Goal: Task Accomplishment & Management: Manage account settings

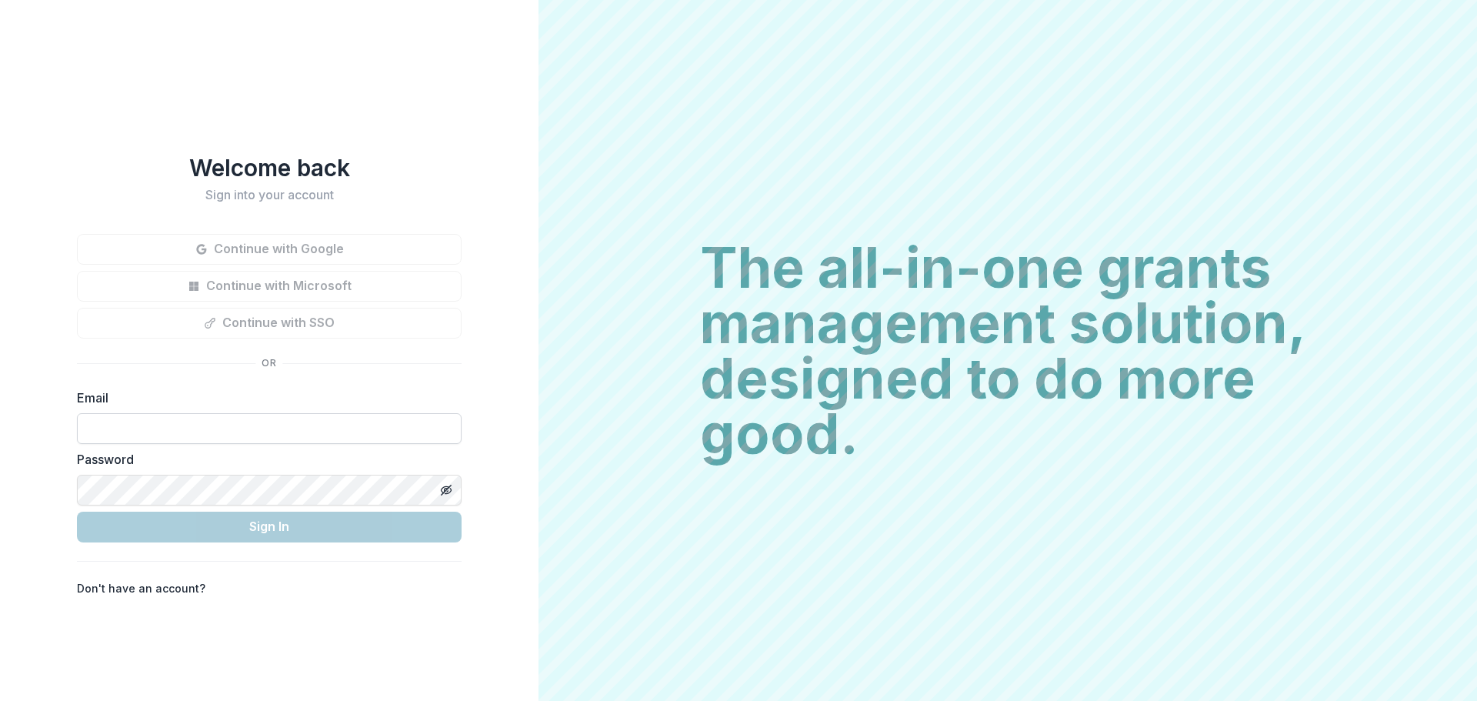
click at [123, 427] on input at bounding box center [269, 428] width 385 height 31
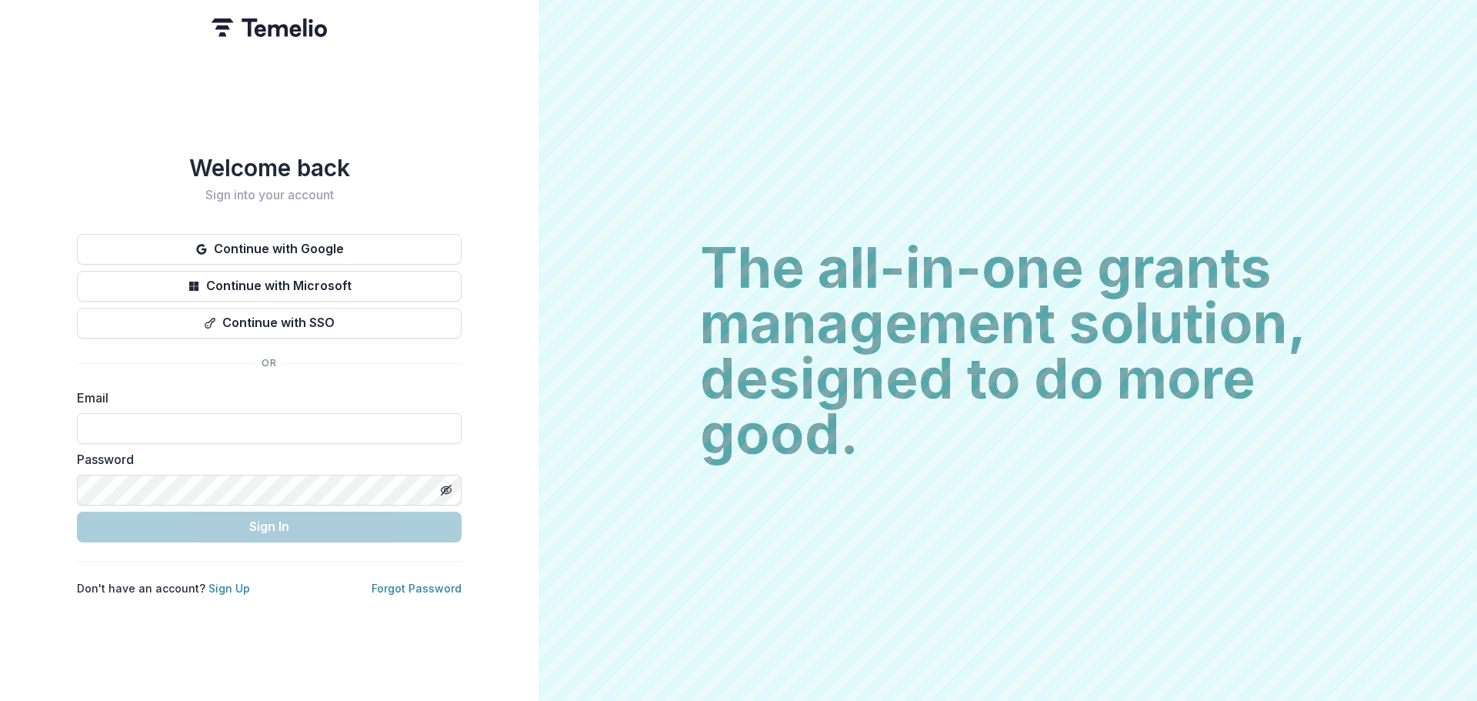
type input "**********"
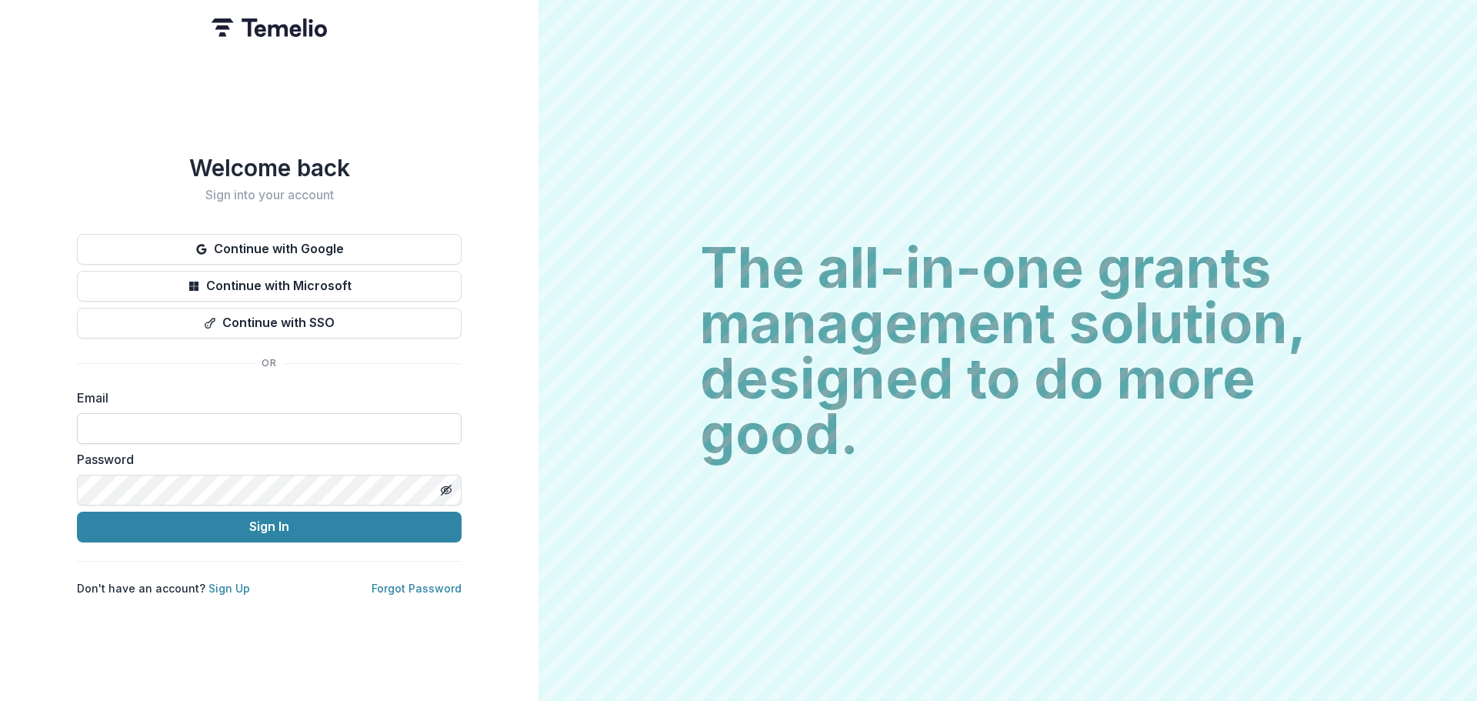
click at [93, 415] on input at bounding box center [269, 428] width 385 height 31
type input "**********"
click at [77, 511] on button "Sign In" at bounding box center [269, 526] width 385 height 31
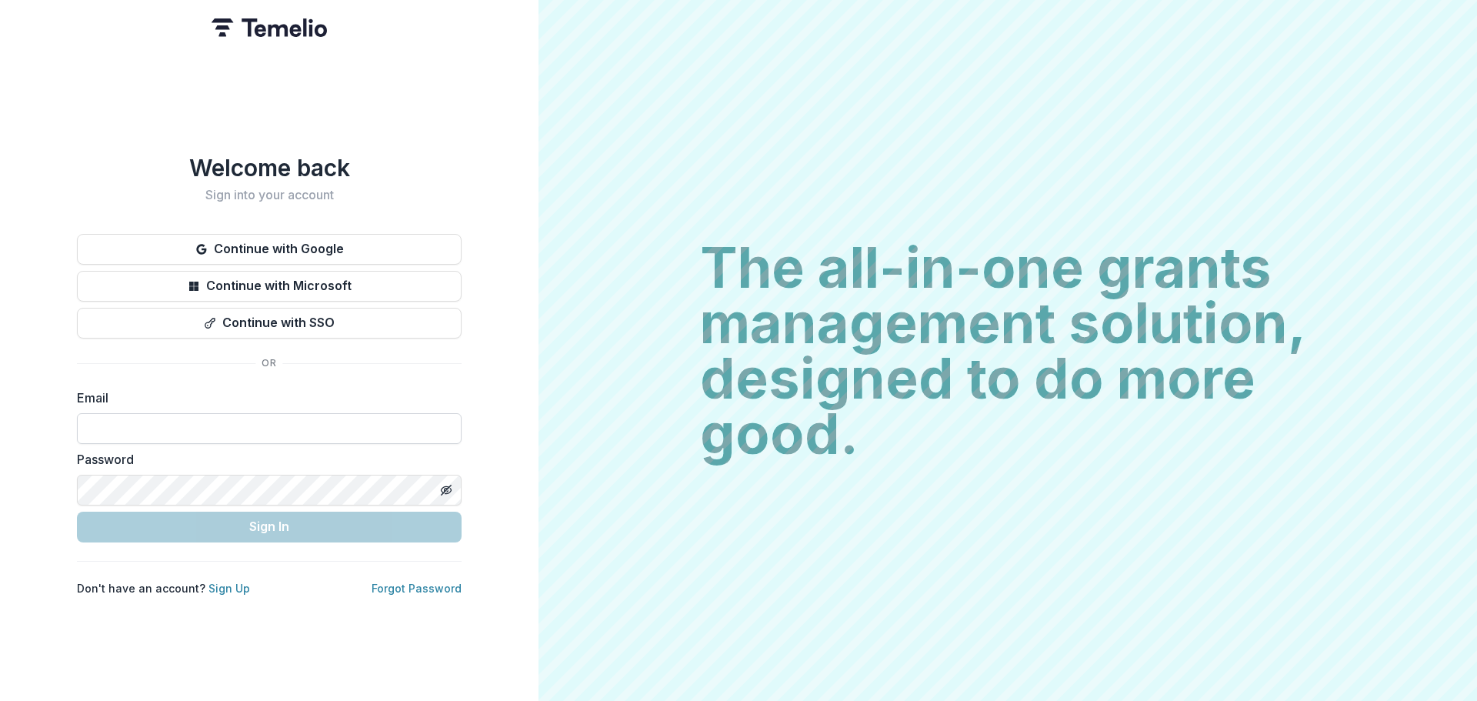
click at [172, 418] on input at bounding box center [269, 428] width 385 height 31
type input "**********"
click at [96, 423] on input at bounding box center [269, 428] width 385 height 31
type input "**********"
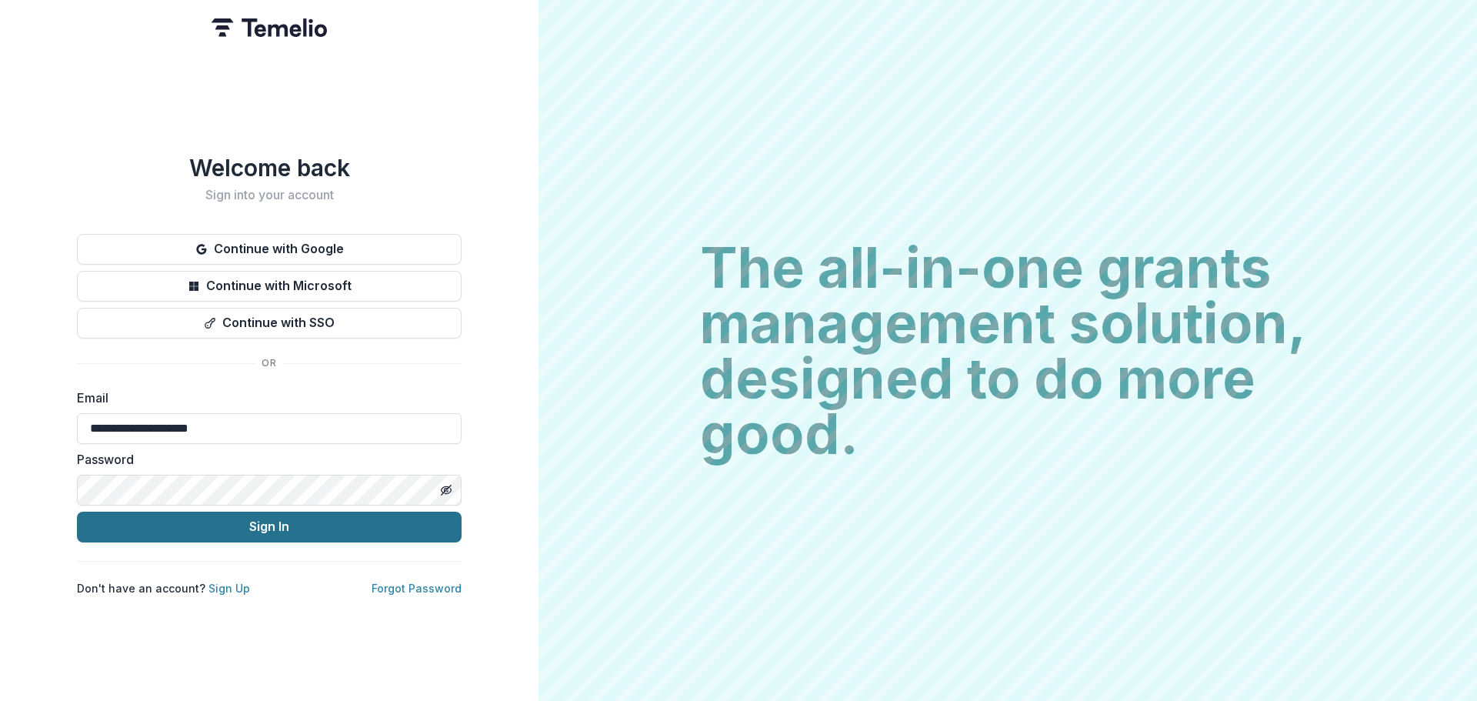
click at [288, 521] on button "Sign In" at bounding box center [269, 526] width 385 height 31
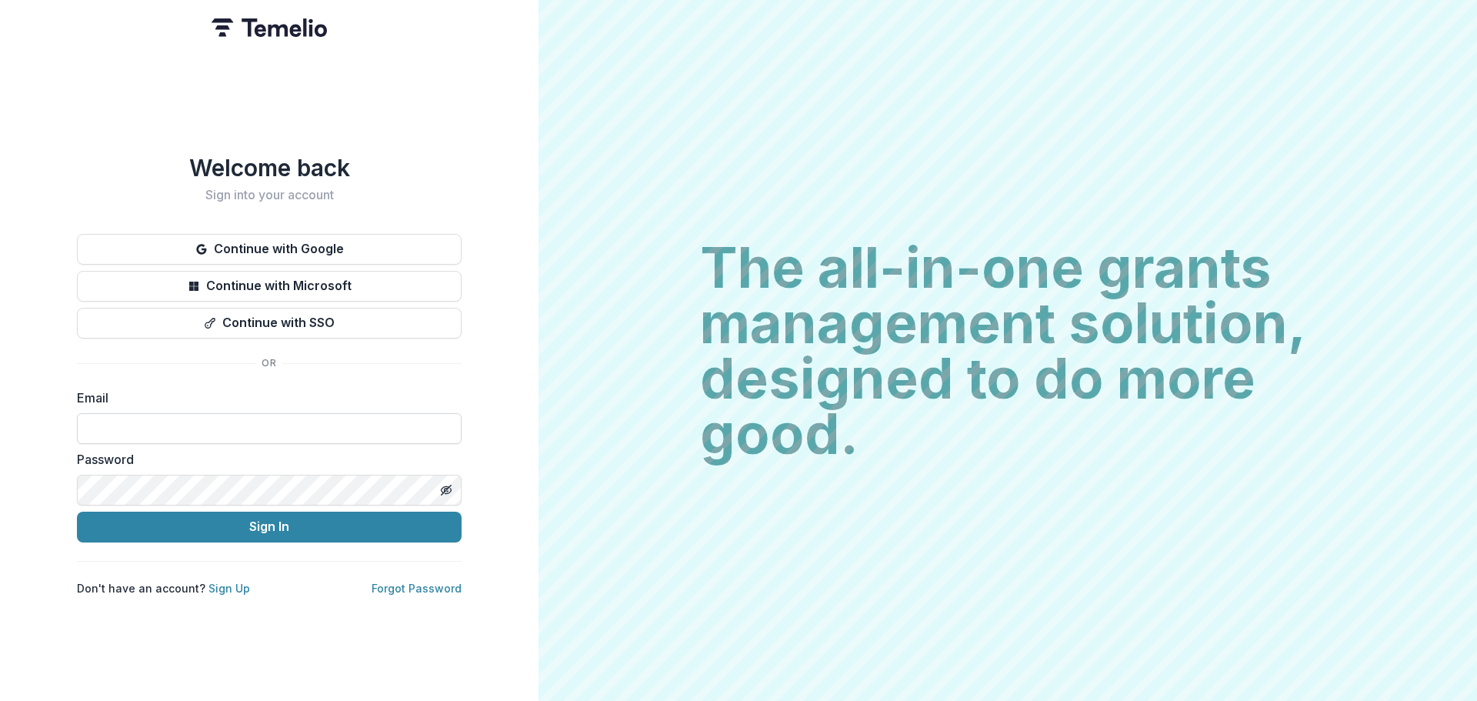
click at [132, 428] on input at bounding box center [269, 428] width 385 height 31
type input "**********"
click at [448, 484] on icon "Toggle password visibility" at bounding box center [446, 490] width 12 height 12
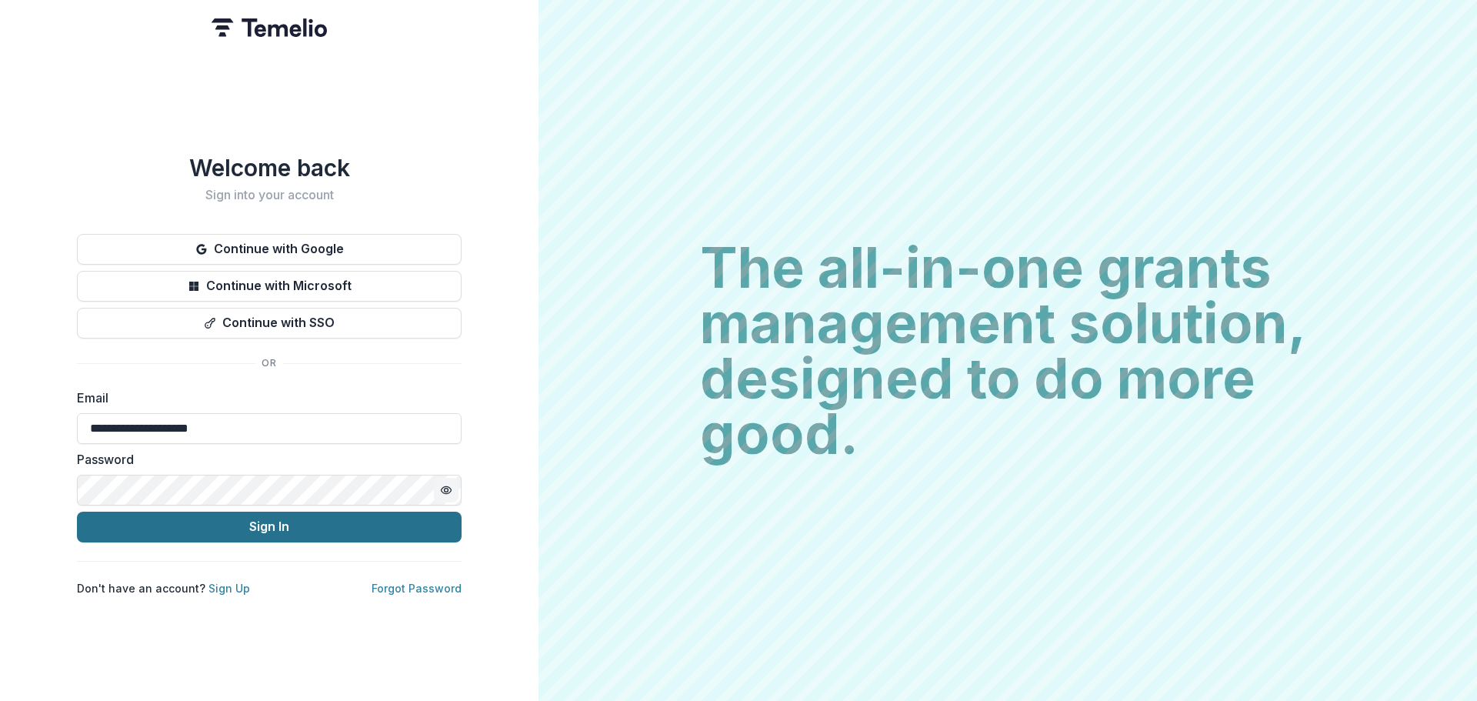
click at [265, 521] on button "Sign In" at bounding box center [269, 526] width 385 height 31
click at [269, 520] on button "Sign In" at bounding box center [269, 526] width 385 height 31
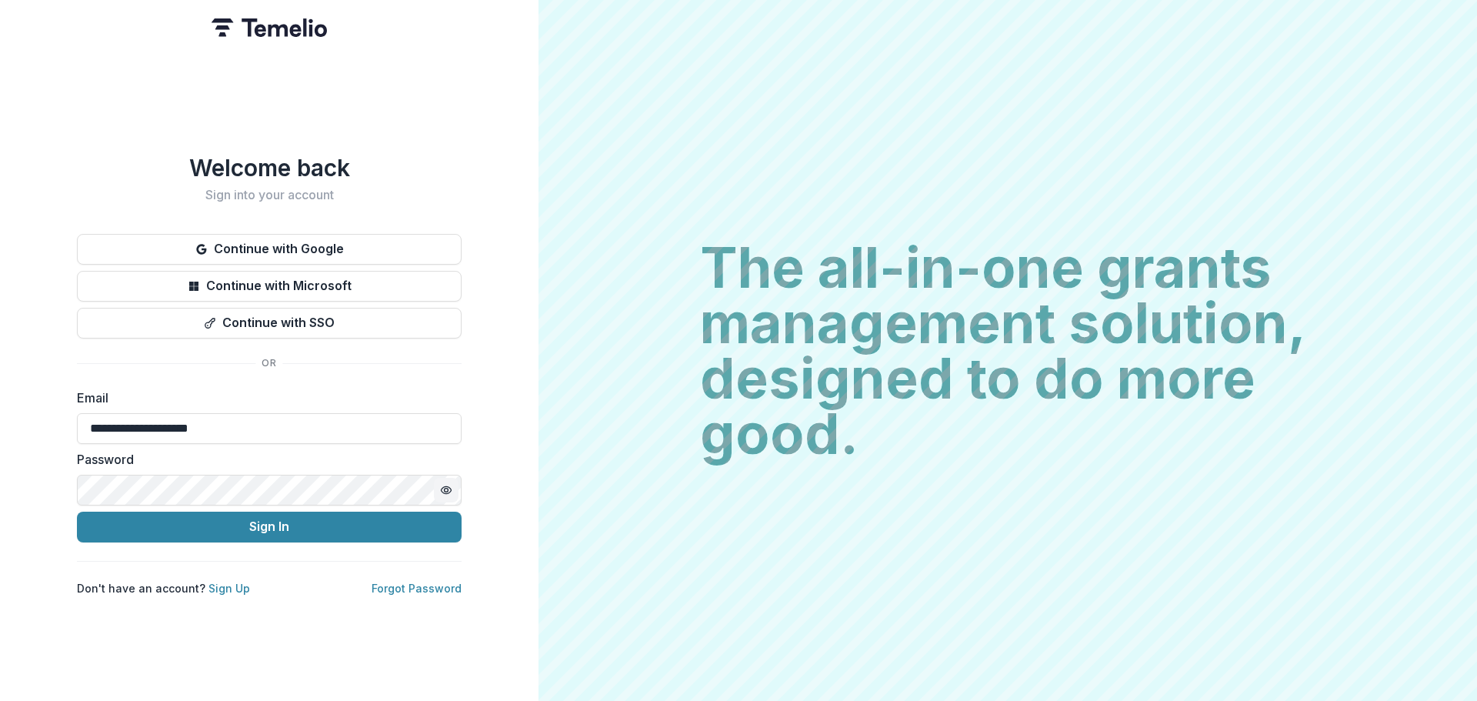
click at [442, 486] on icon "Toggle password visibility" at bounding box center [446, 489] width 10 height 7
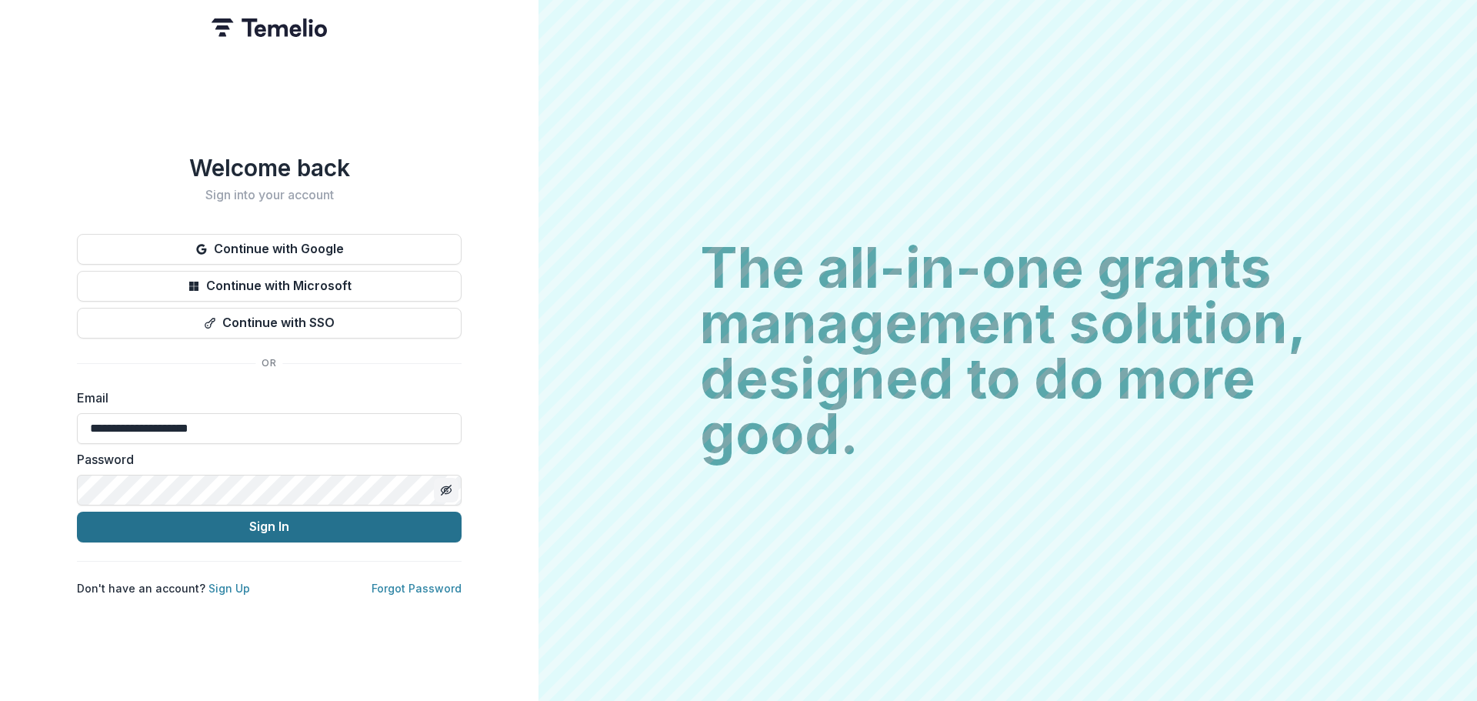
click at [298, 524] on button "Sign In" at bounding box center [269, 526] width 385 height 31
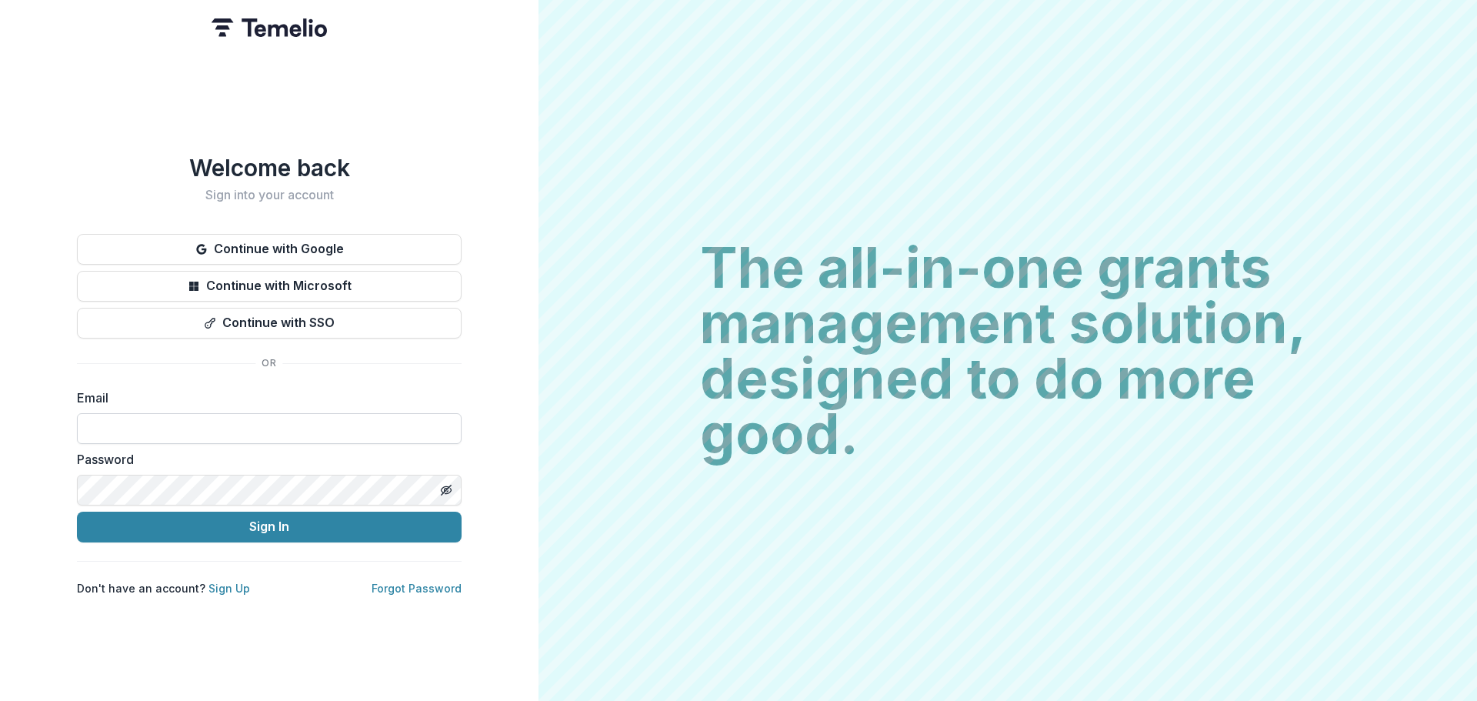
click at [109, 424] on input at bounding box center [269, 428] width 385 height 31
type input "**********"
click at [77, 511] on button "Sign In" at bounding box center [269, 526] width 385 height 31
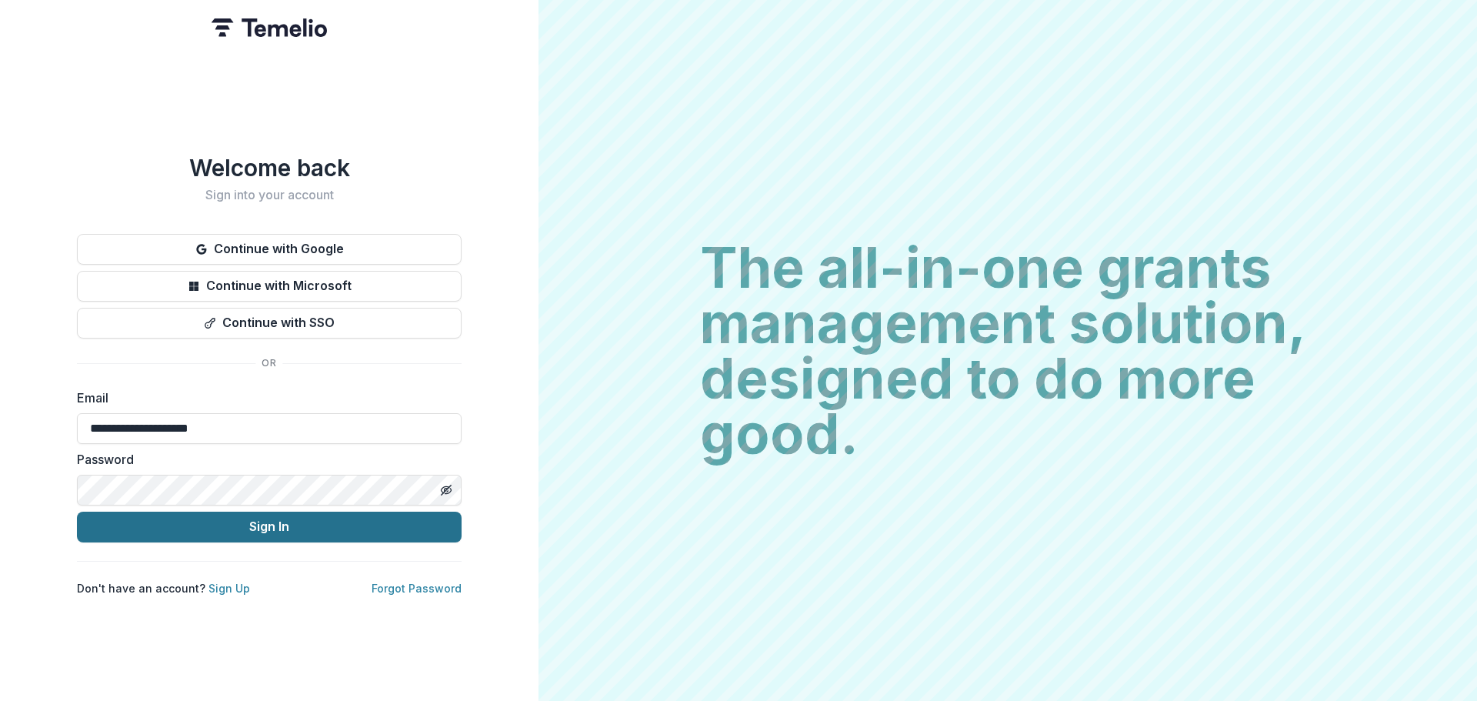
click at [266, 520] on button "Sign In" at bounding box center [269, 526] width 385 height 31
click at [298, 530] on button "Sign In" at bounding box center [269, 526] width 385 height 31
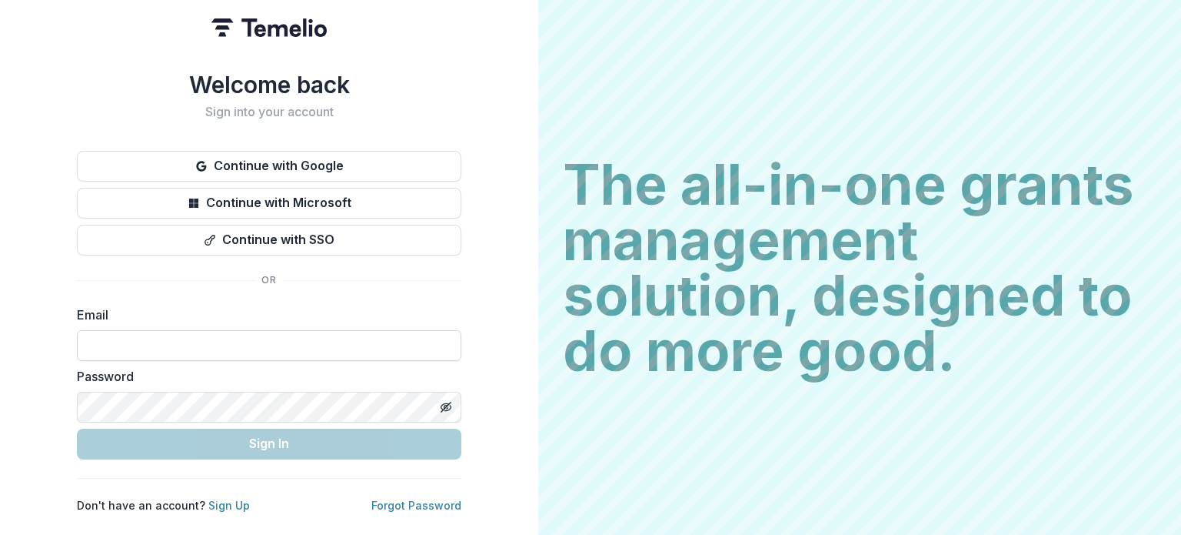
click at [106, 336] on input at bounding box center [269, 345] width 385 height 31
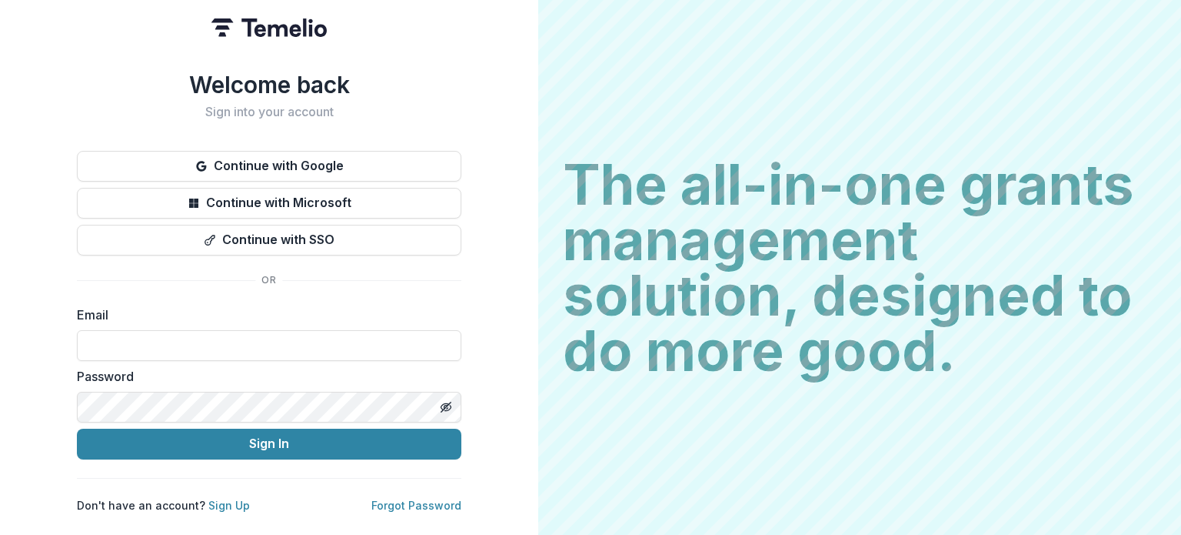
type input "**********"
click at [77, 428] on button "Sign In" at bounding box center [269, 443] width 385 height 31
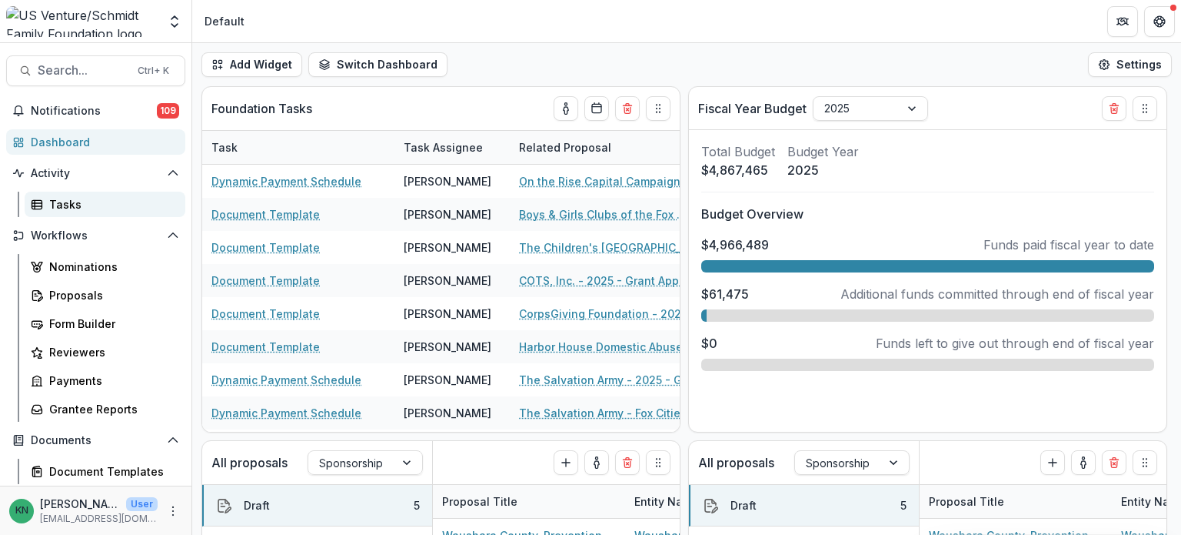
click at [65, 199] on div "Tasks" at bounding box center [111, 204] width 124 height 16
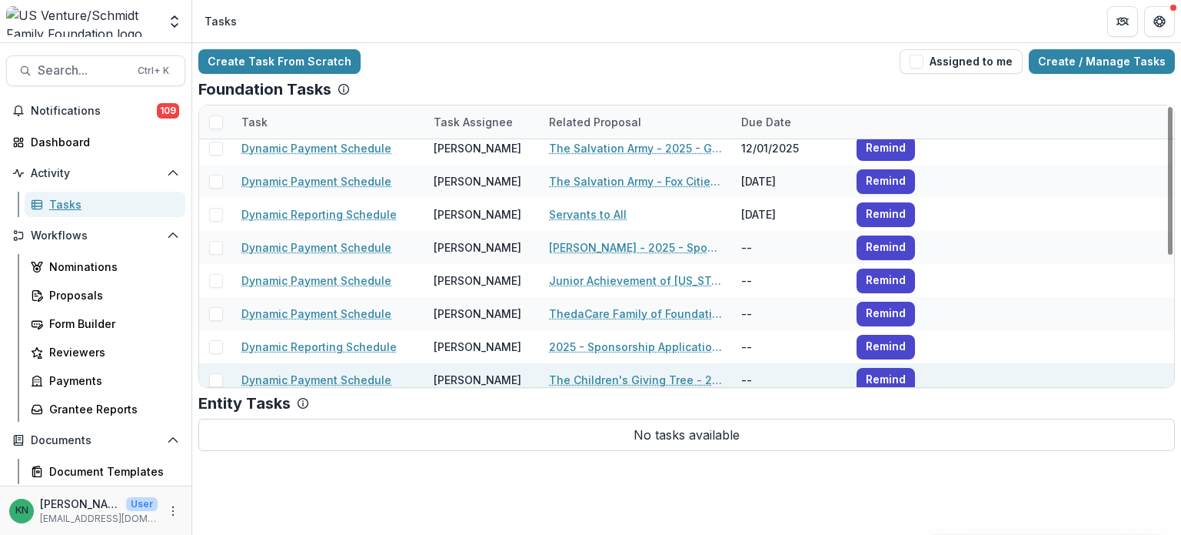
scroll to position [171, 0]
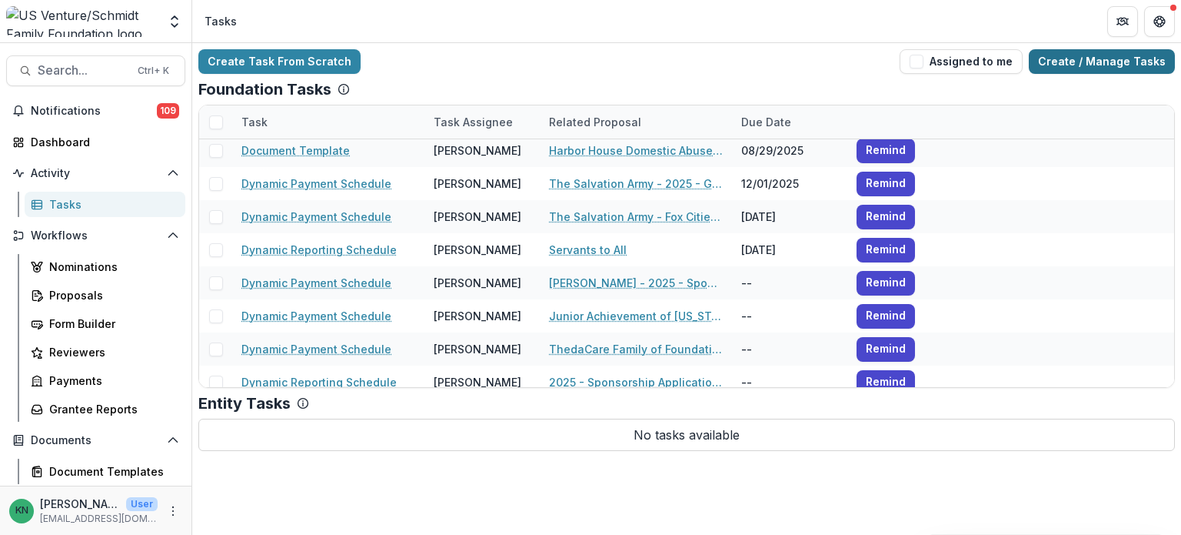
click at [1104, 56] on link "Create / Manage Tasks" at bounding box center [1102, 61] width 146 height 25
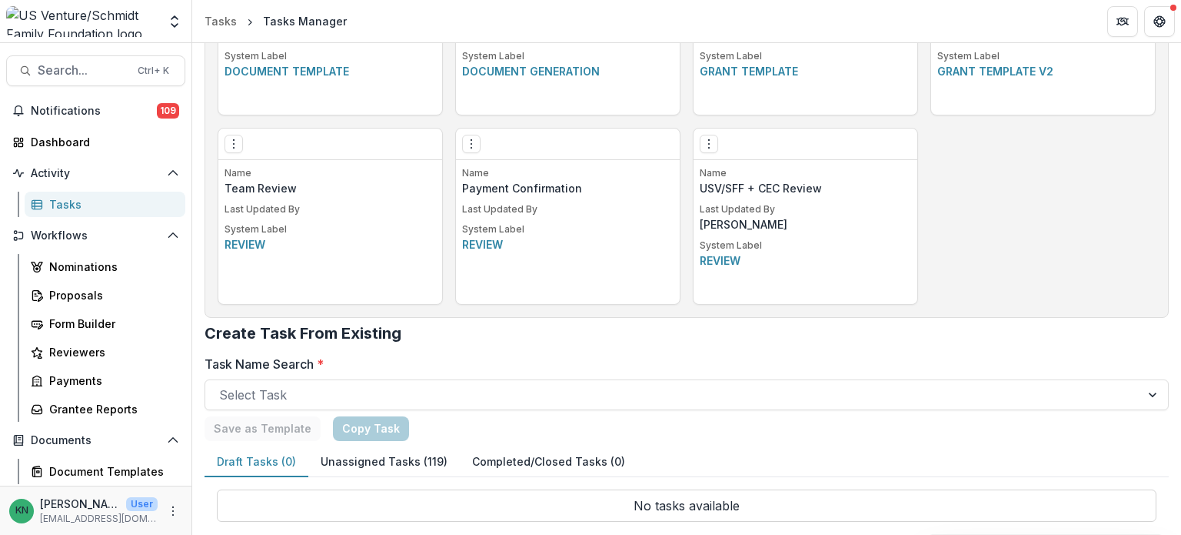
scroll to position [946, 0]
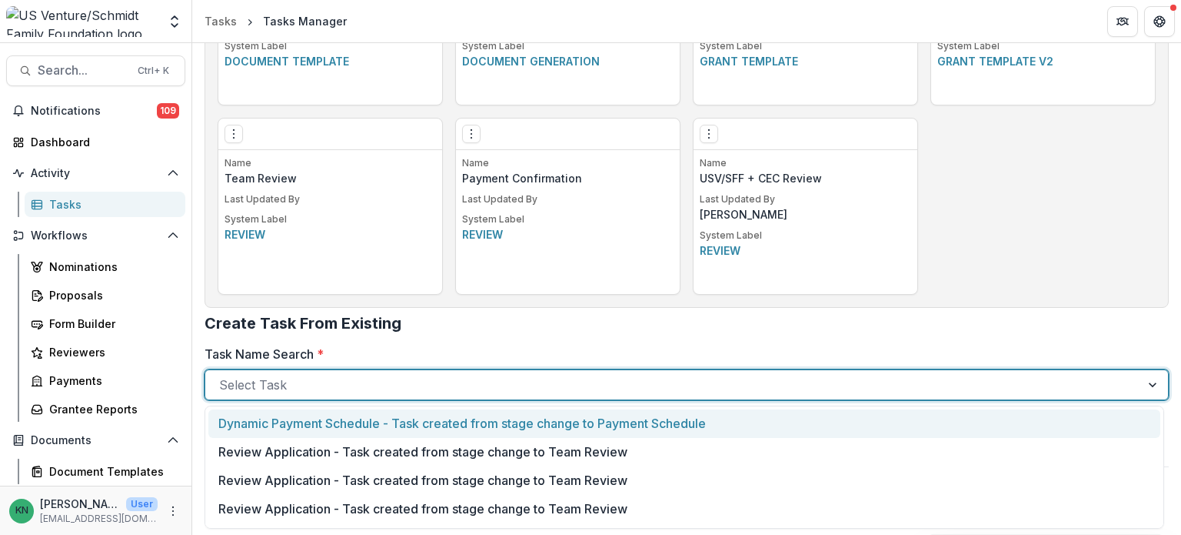
click at [1153, 391] on div at bounding box center [1155, 384] width 28 height 29
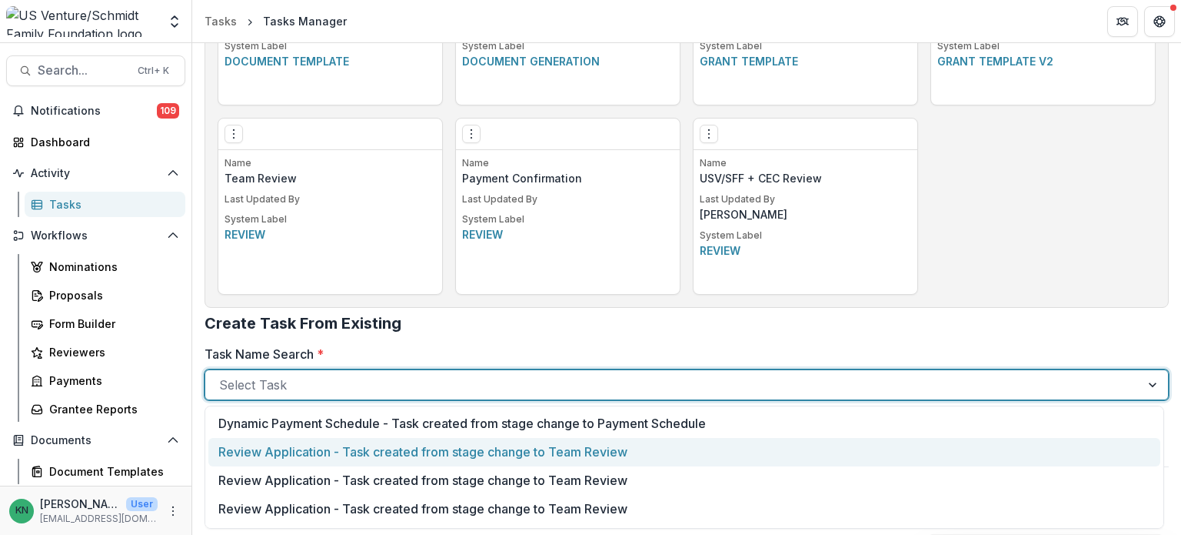
click at [391, 454] on div "Review Application - Task created from stage change to Team Review" at bounding box center [684, 452] width 952 height 28
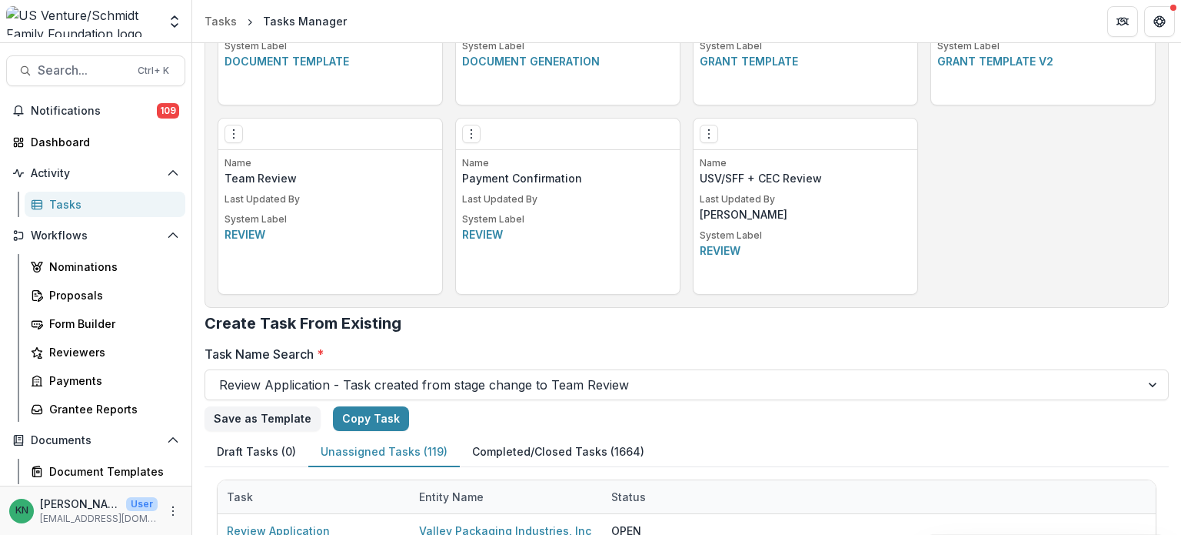
click at [348, 451] on button "Unassigned Tasks (119)" at bounding box center [384, 452] width 152 height 30
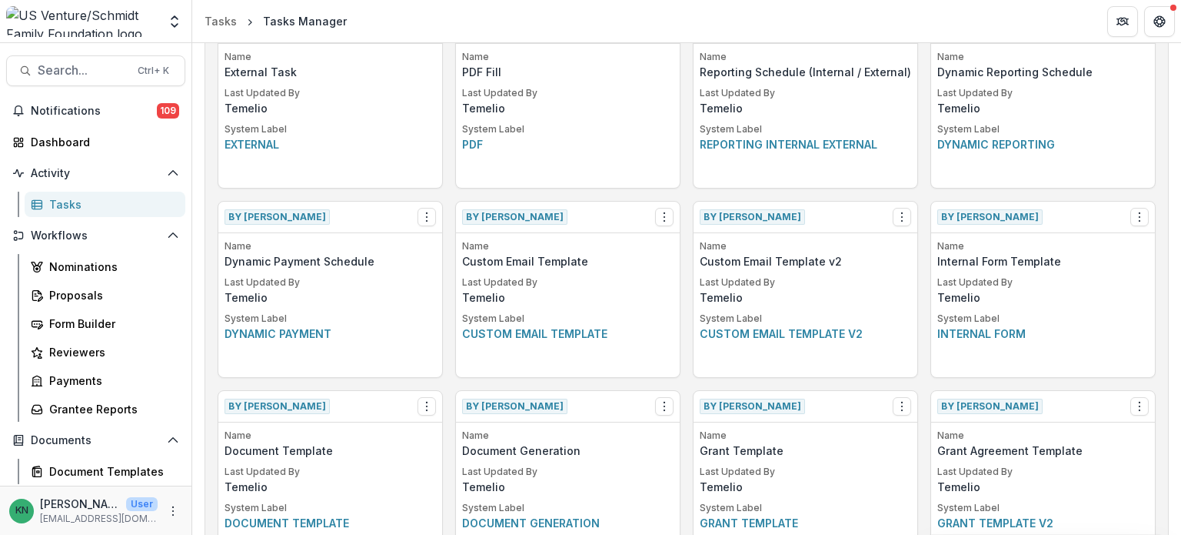
scroll to position [0, 0]
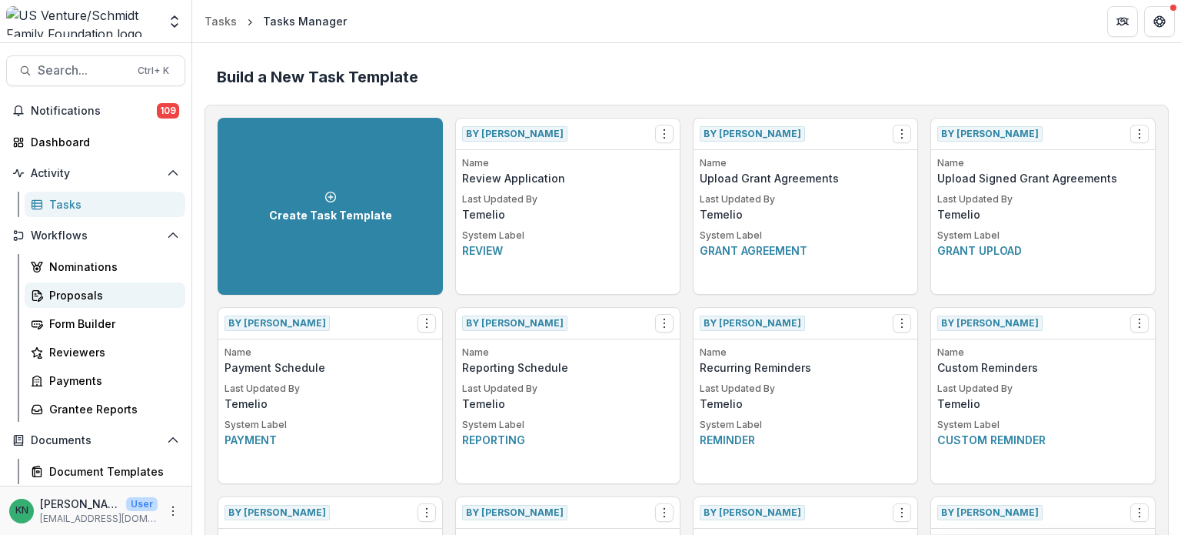
click at [58, 292] on div "Proposals" at bounding box center [111, 295] width 124 height 16
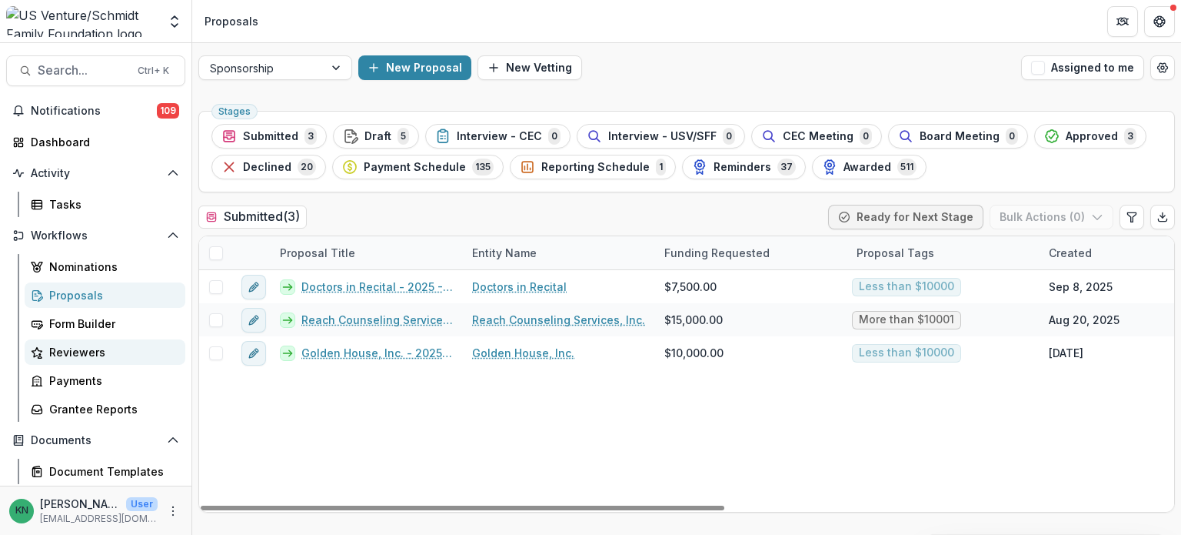
click at [68, 351] on div "Reviewers" at bounding box center [111, 352] width 124 height 16
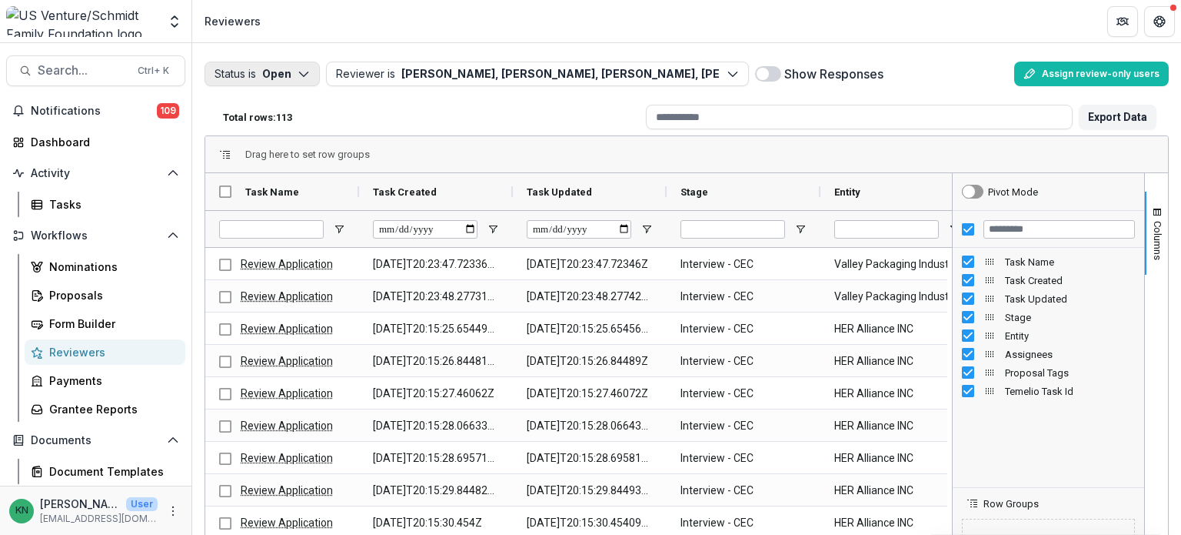
click at [307, 73] on polyline "button" at bounding box center [303, 74] width 8 height 5
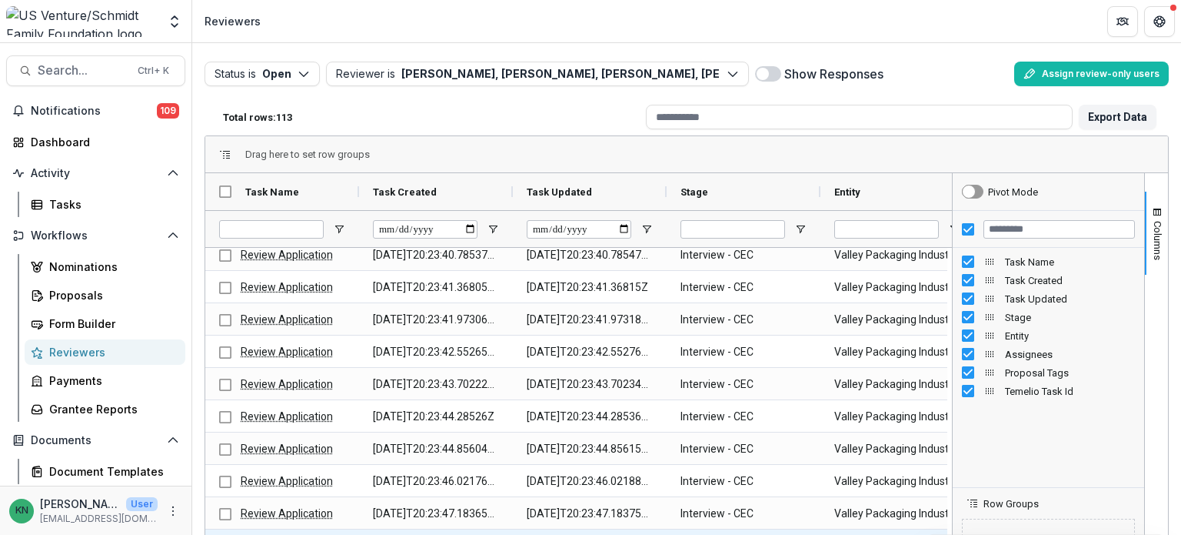
scroll to position [1077, 0]
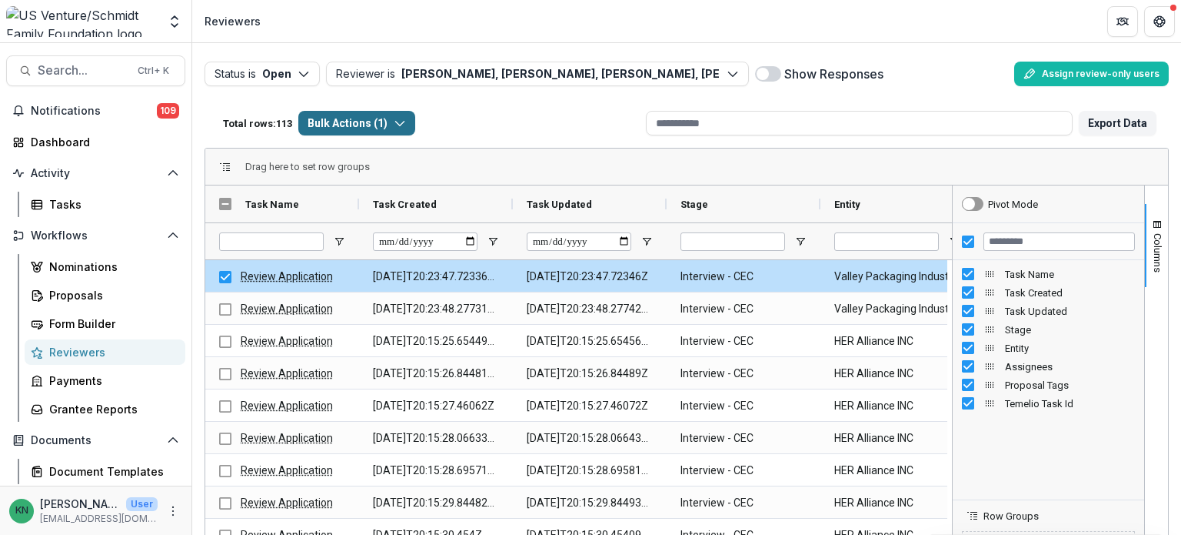
click at [400, 126] on icon "button" at bounding box center [400, 123] width 12 height 12
